Goal: Task Accomplishment & Management: Manage account settings

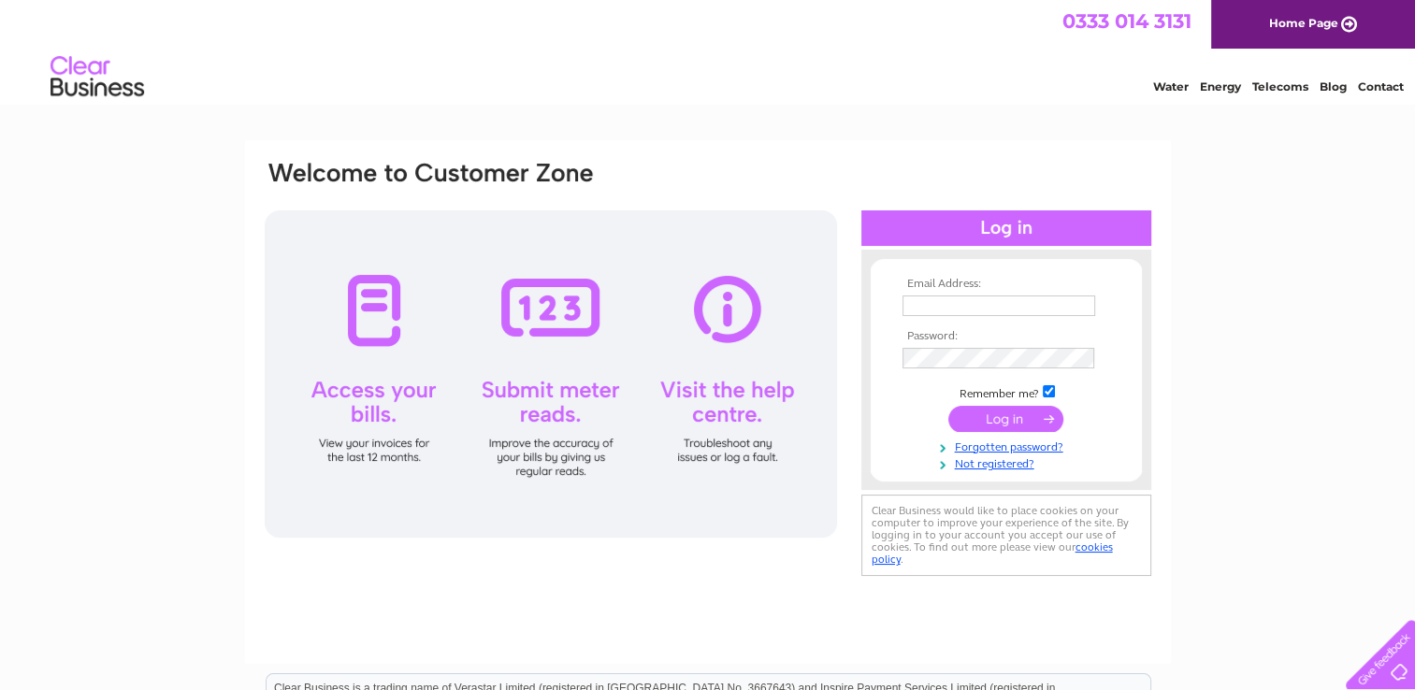
type input "Treasurer@palmerstonplacechurch.com"
click at [986, 418] on input "submit" at bounding box center [1005, 419] width 115 height 26
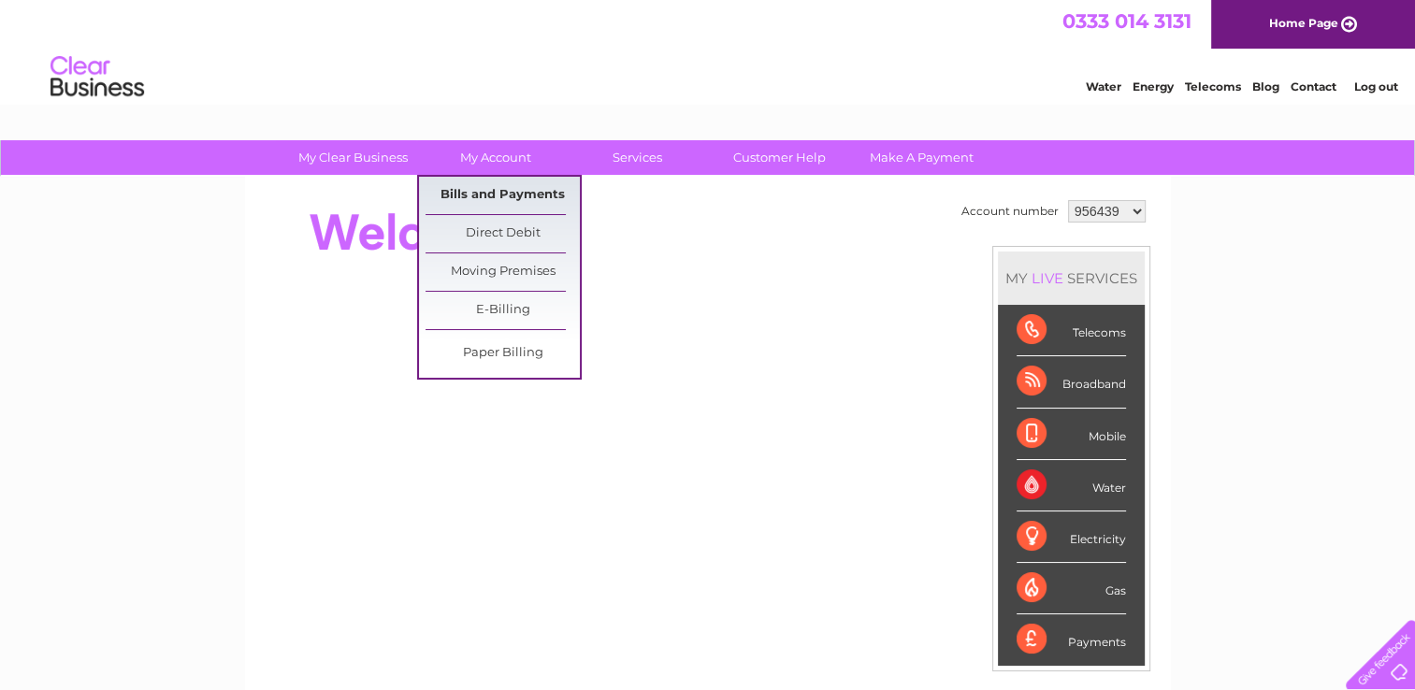
click at [504, 194] on link "Bills and Payments" at bounding box center [502, 195] width 154 height 37
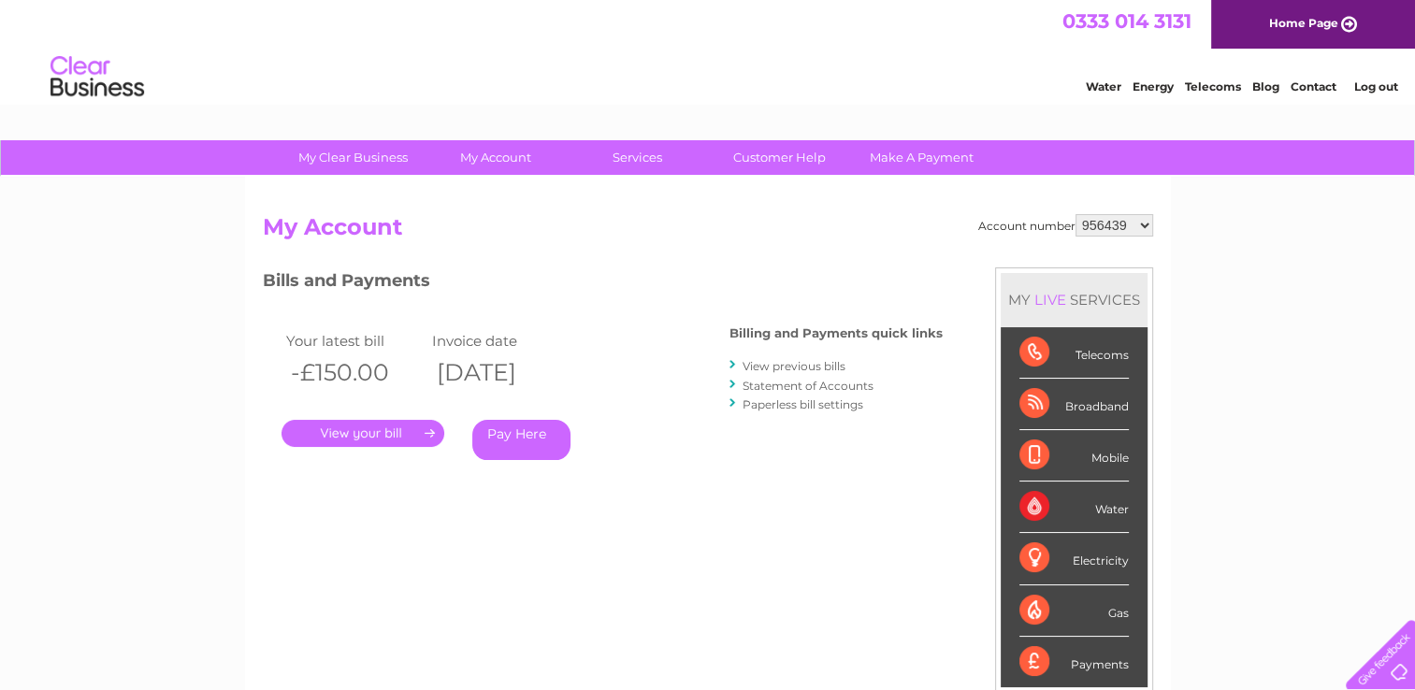
click at [1145, 223] on select "956439 957433 1070491" at bounding box center [1114, 225] width 78 height 22
select select "957433"
click at [1075, 214] on select "956439 957433 1070491" at bounding box center [1114, 225] width 78 height 22
click at [1137, 226] on select "956439 957433 1070491" at bounding box center [1114, 225] width 78 height 22
select select "1070491"
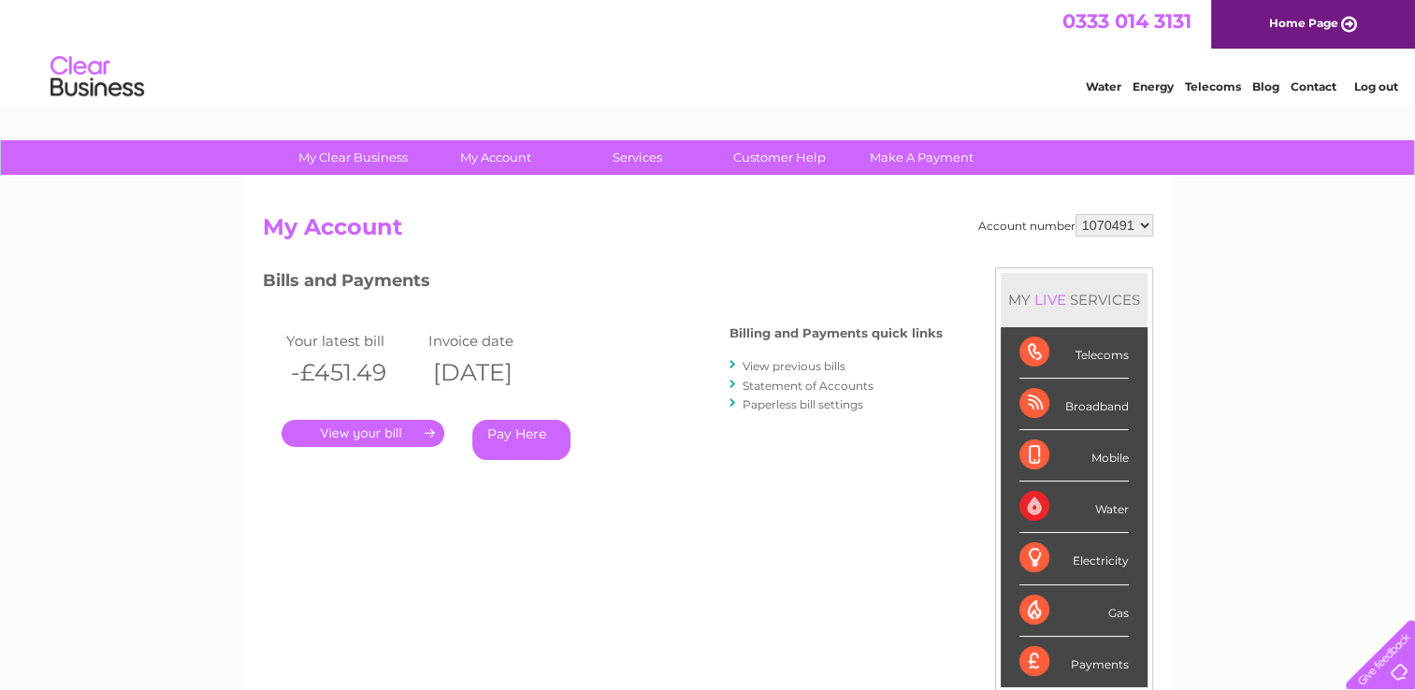
click at [1075, 214] on select "956439 957433 1070491" at bounding box center [1114, 225] width 78 height 22
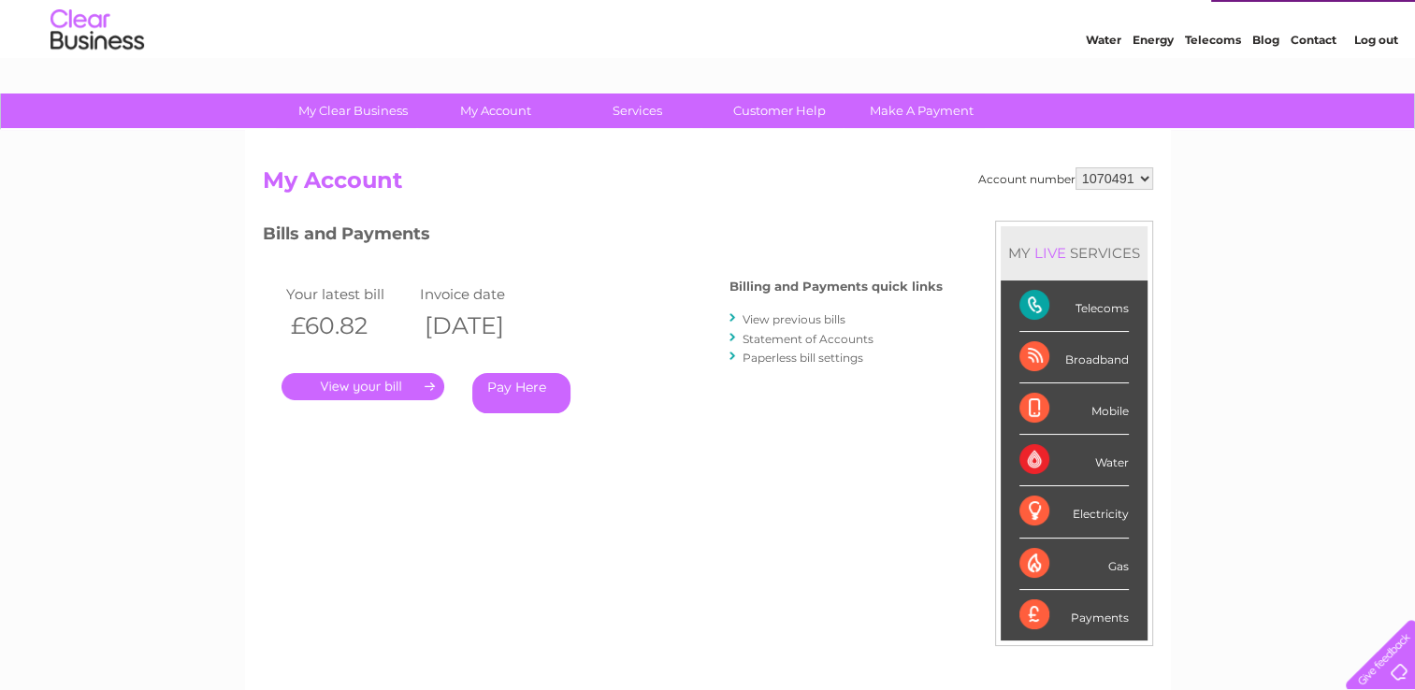
scroll to position [93, 0]
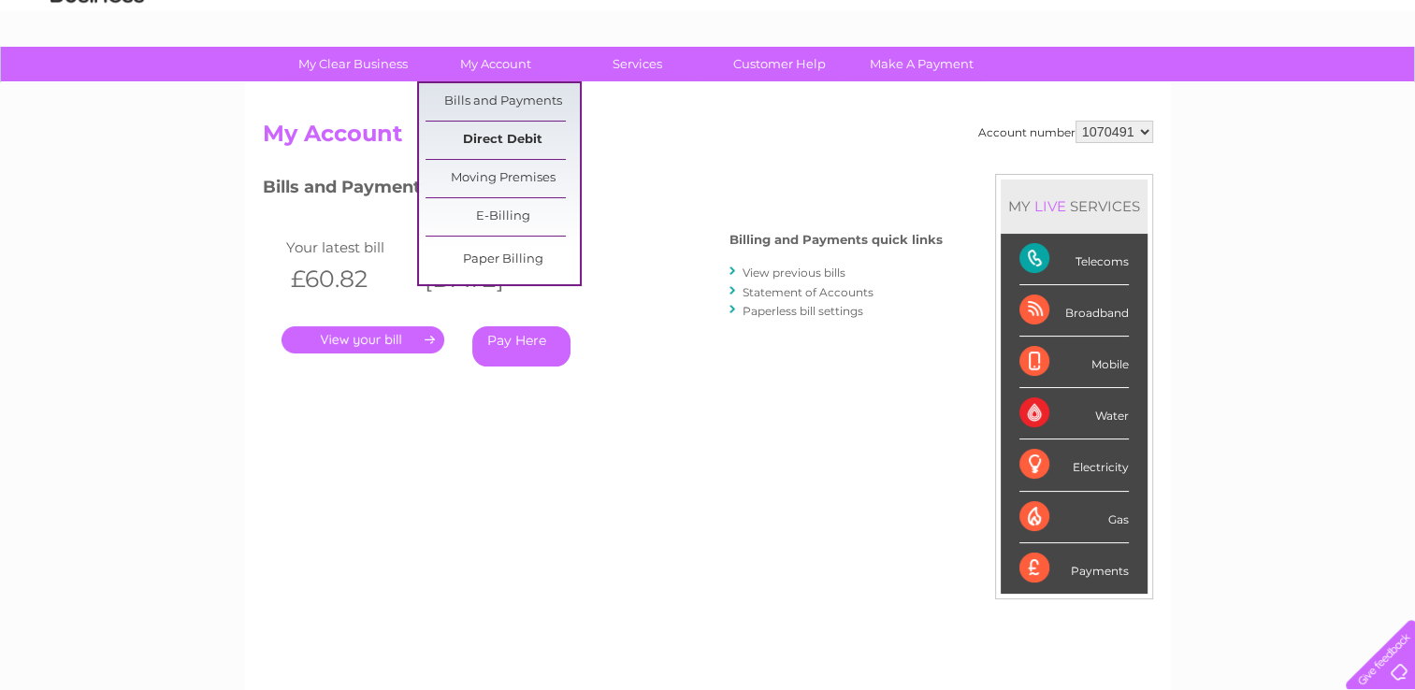
click at [497, 138] on link "Direct Debit" at bounding box center [502, 140] width 154 height 37
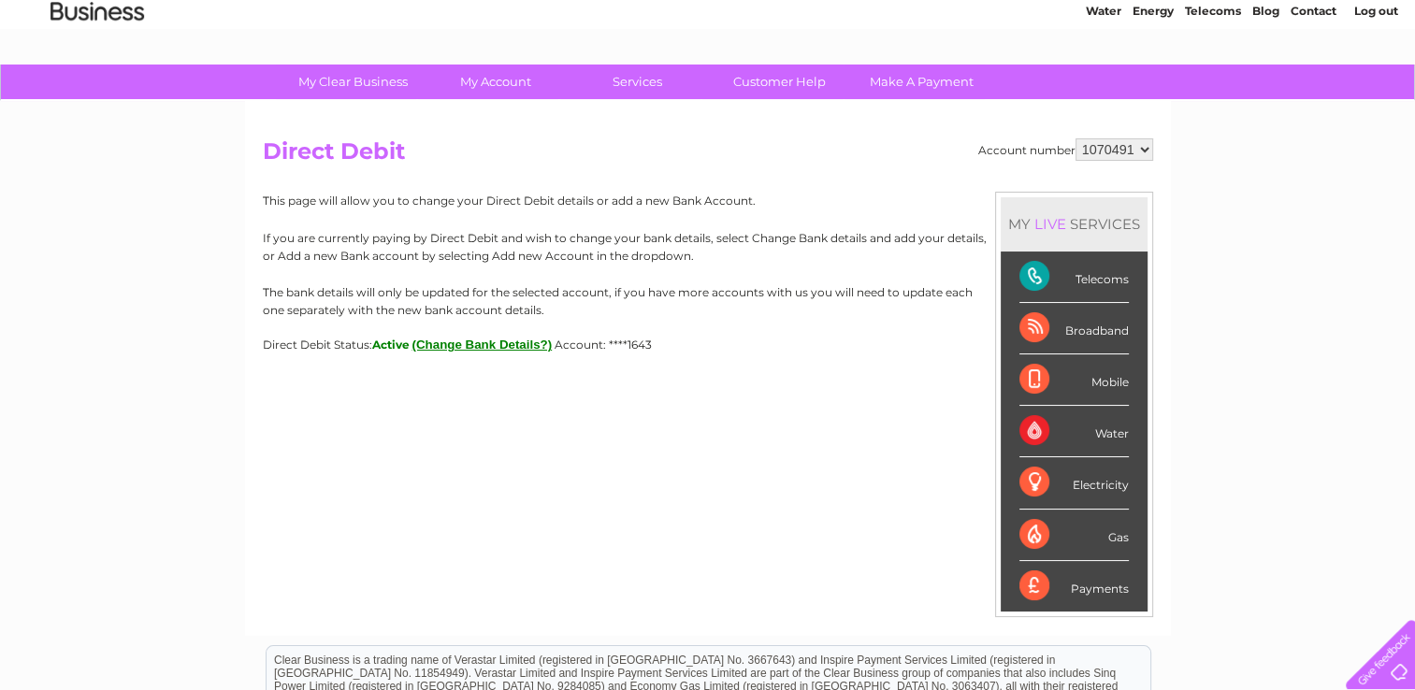
scroll to position [50, 0]
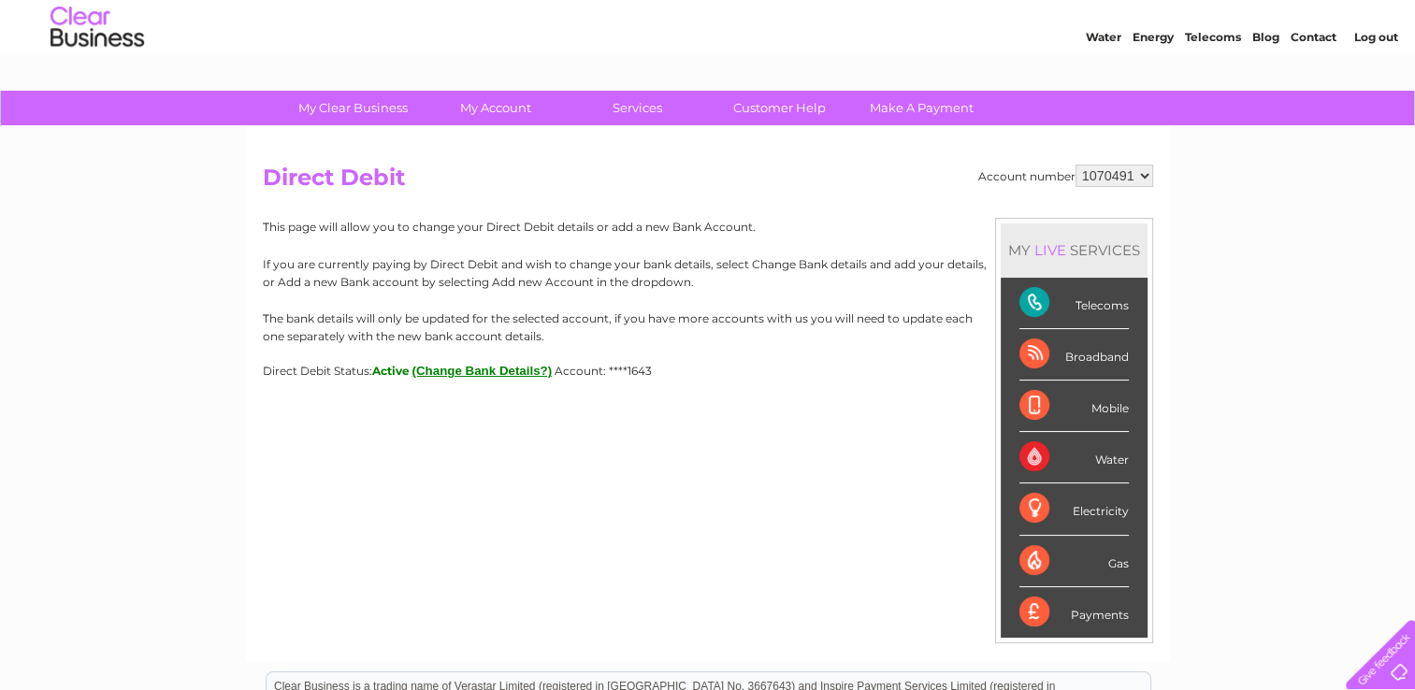
click at [495, 369] on button "(Change Bank Details?)" at bounding box center [482, 371] width 140 height 14
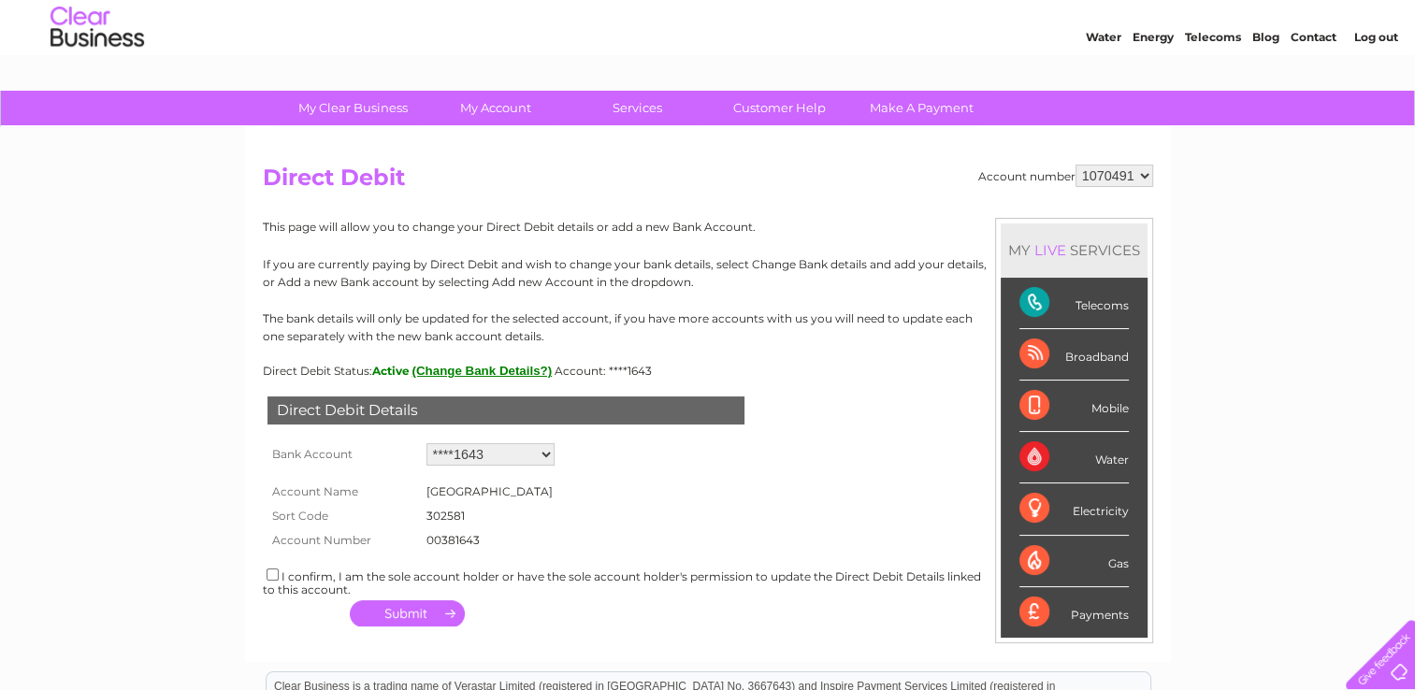
click at [482, 368] on button "(Change Bank Details?)" at bounding box center [482, 371] width 140 height 14
click at [272, 573] on input "checkbox" at bounding box center [272, 574] width 12 height 12
checkbox input "true"
click at [440, 611] on button "button" at bounding box center [407, 613] width 115 height 26
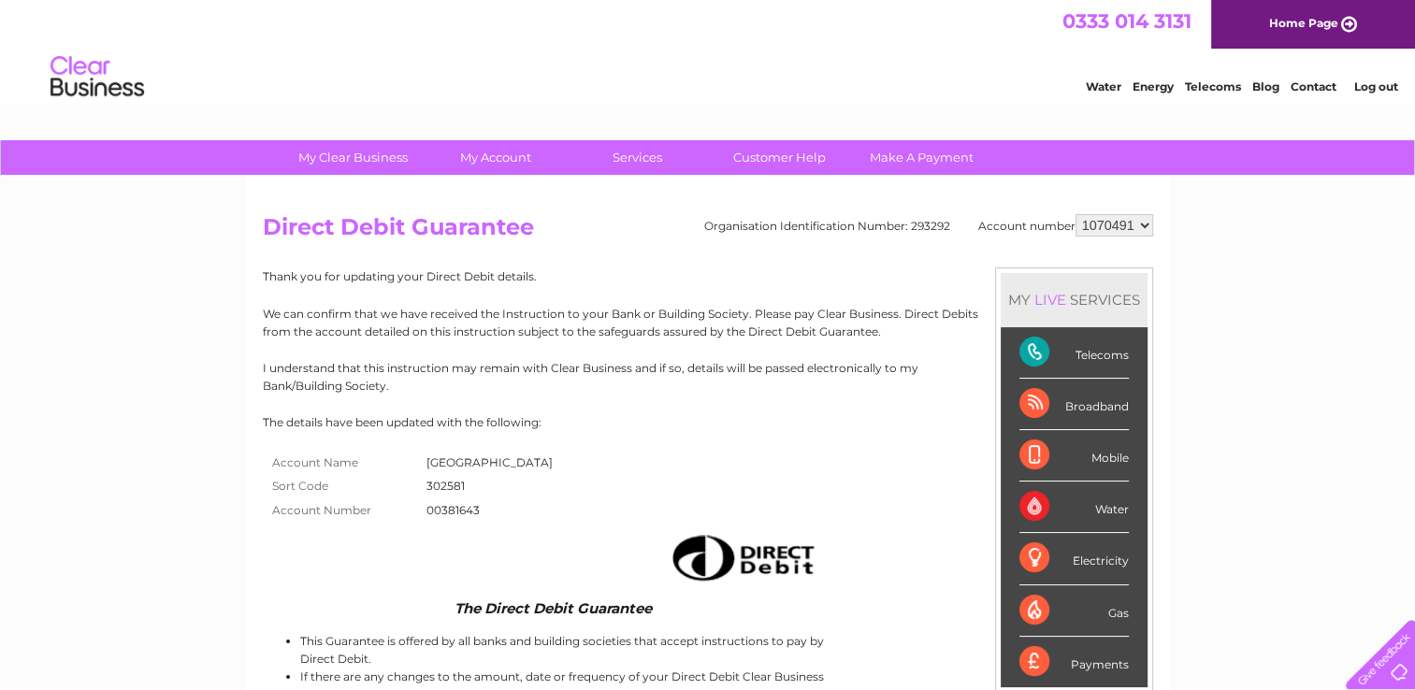
click at [537, 90] on div "Water Energy Telecoms Blog Contact Log out" at bounding box center [707, 79] width 1415 height 61
click at [1141, 223] on select "956439 957433 1070491" at bounding box center [1114, 225] width 78 height 22
select select "957433"
click at [1075, 214] on select "956439 957433 1070491" at bounding box center [1114, 225] width 78 height 22
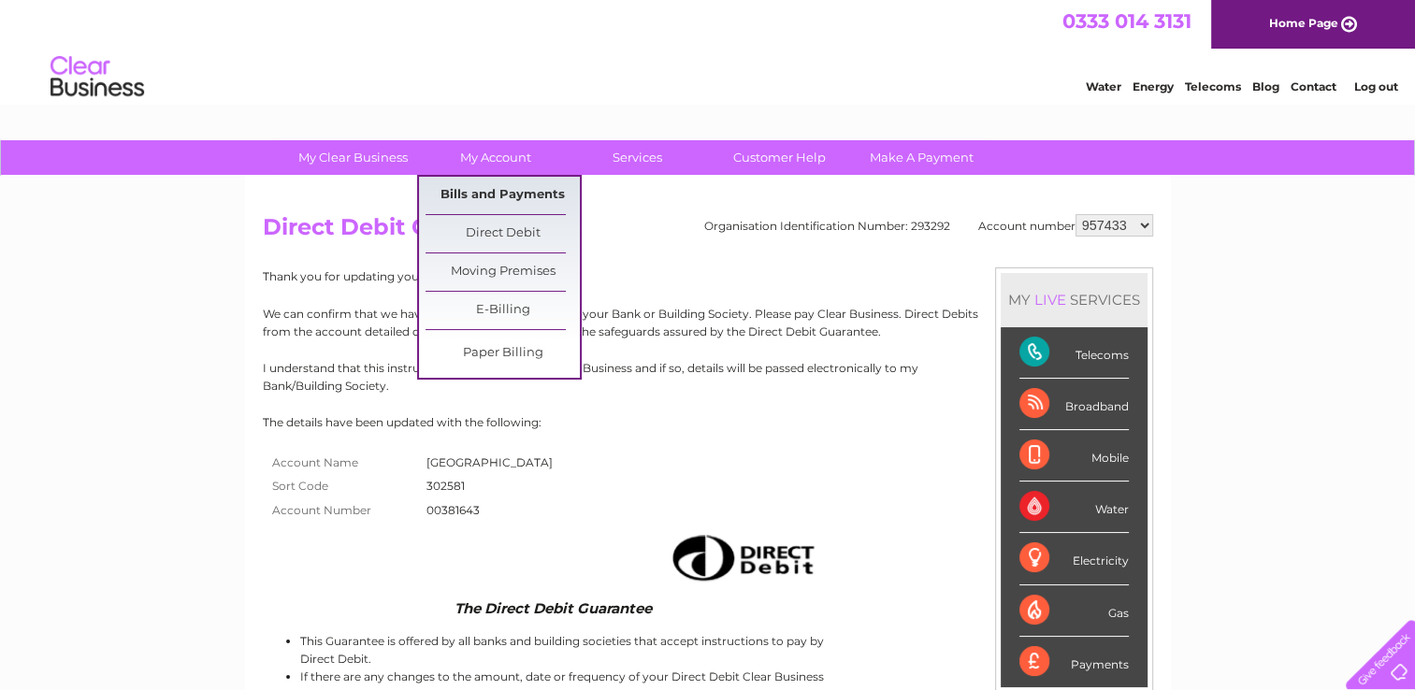
click at [490, 196] on link "Bills and Payments" at bounding box center [502, 195] width 154 height 37
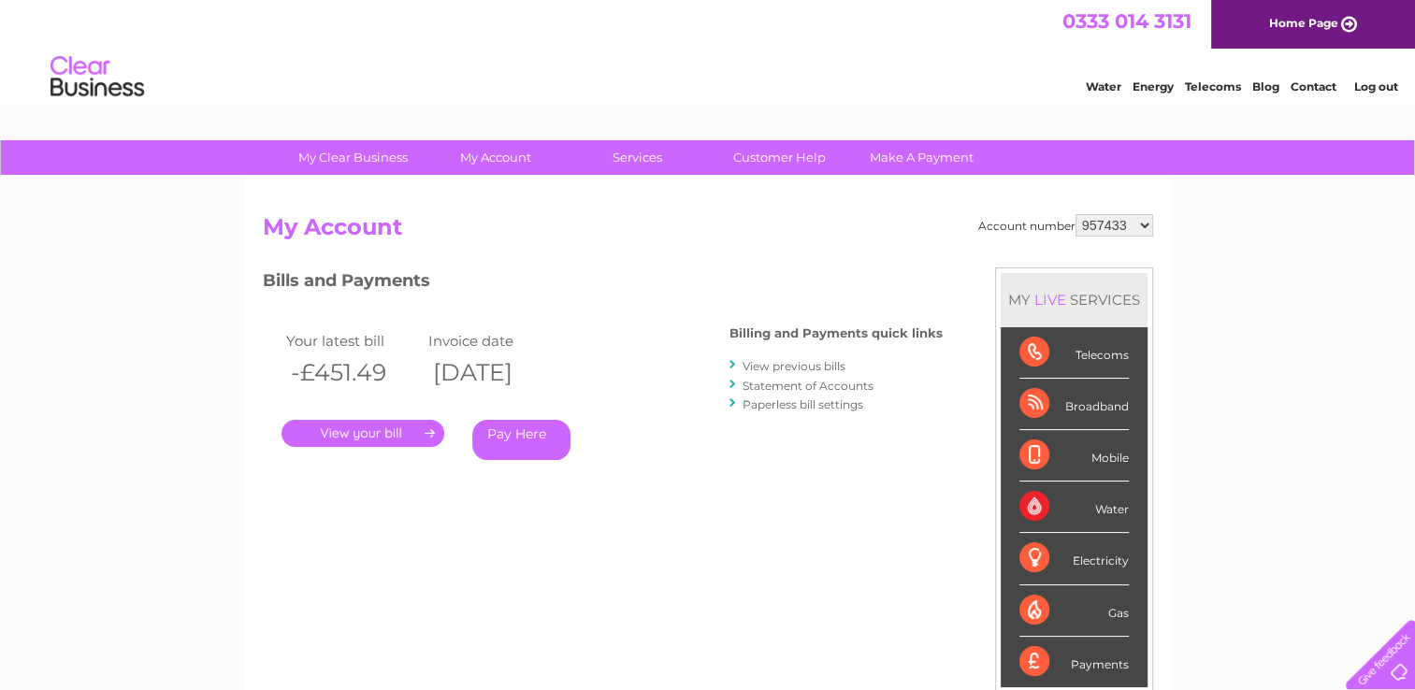
click at [429, 432] on link "." at bounding box center [362, 433] width 163 height 27
